Goal: Navigation & Orientation: Find specific page/section

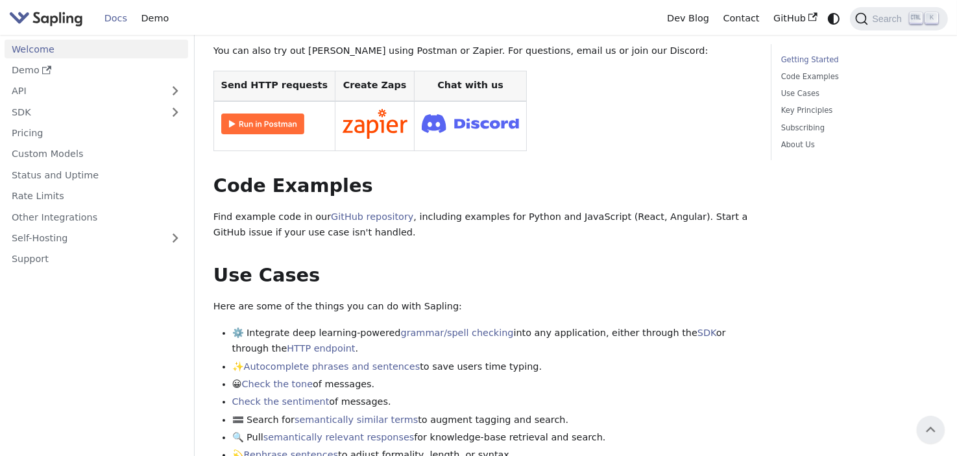
scroll to position [195, 0]
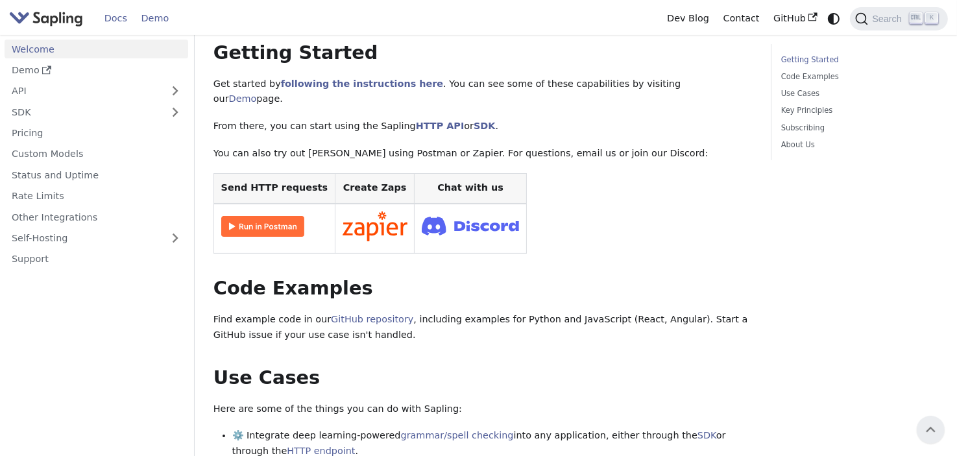
click at [160, 20] on link "Demo" at bounding box center [155, 18] width 42 height 20
